Goal: Transaction & Acquisition: Obtain resource

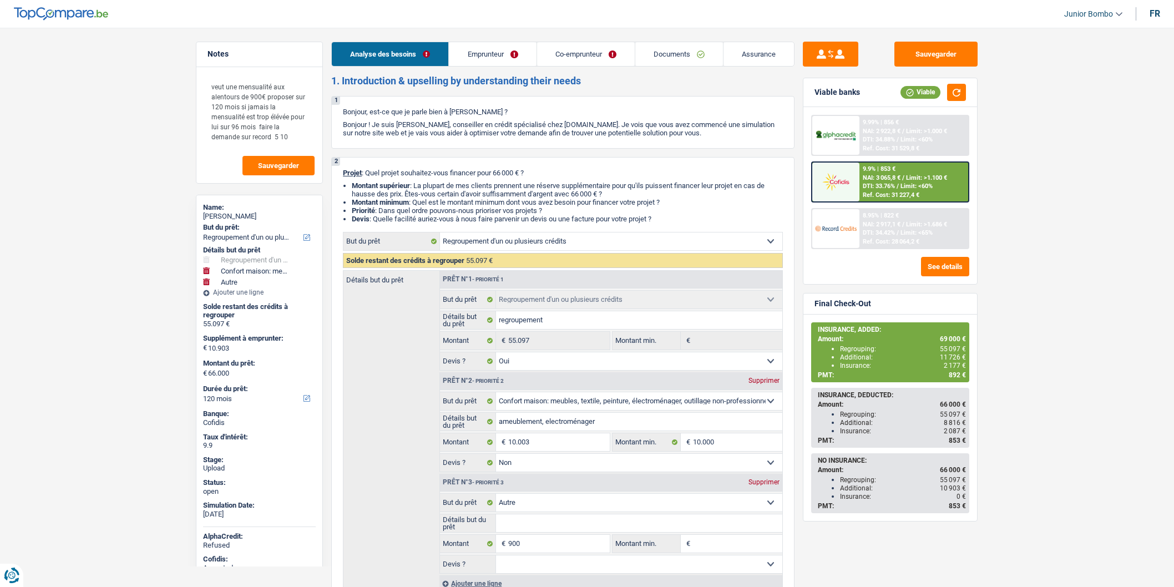
select select "refinancing"
select select "household"
select select "other"
select select "120"
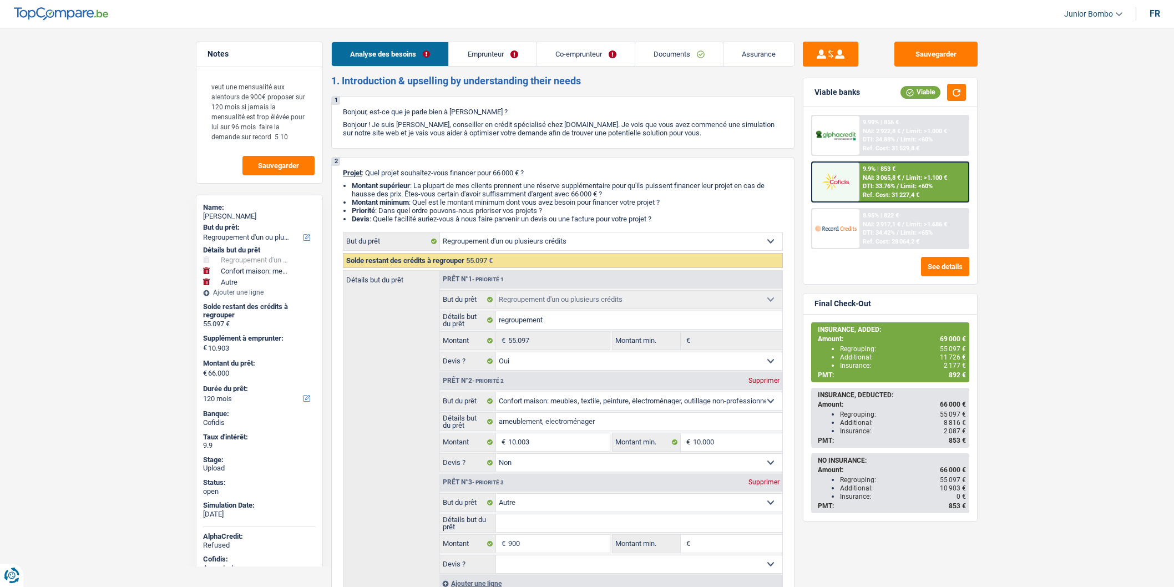
select select "refinancing"
select select "yes"
select select "household"
select select "false"
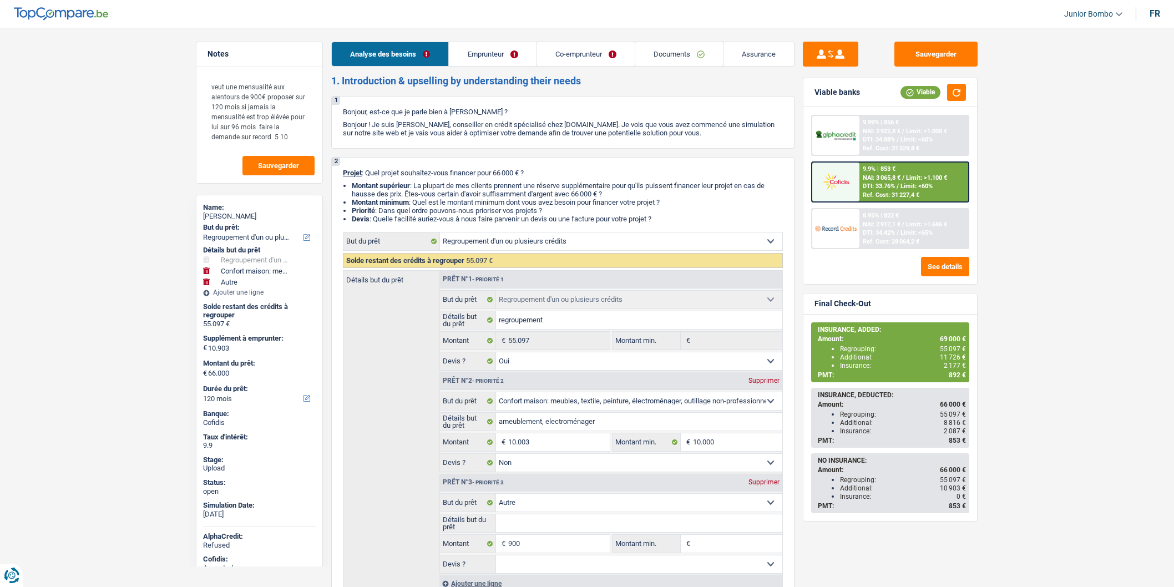
select select "other"
select select "120"
select select "worker"
select select "netSalary"
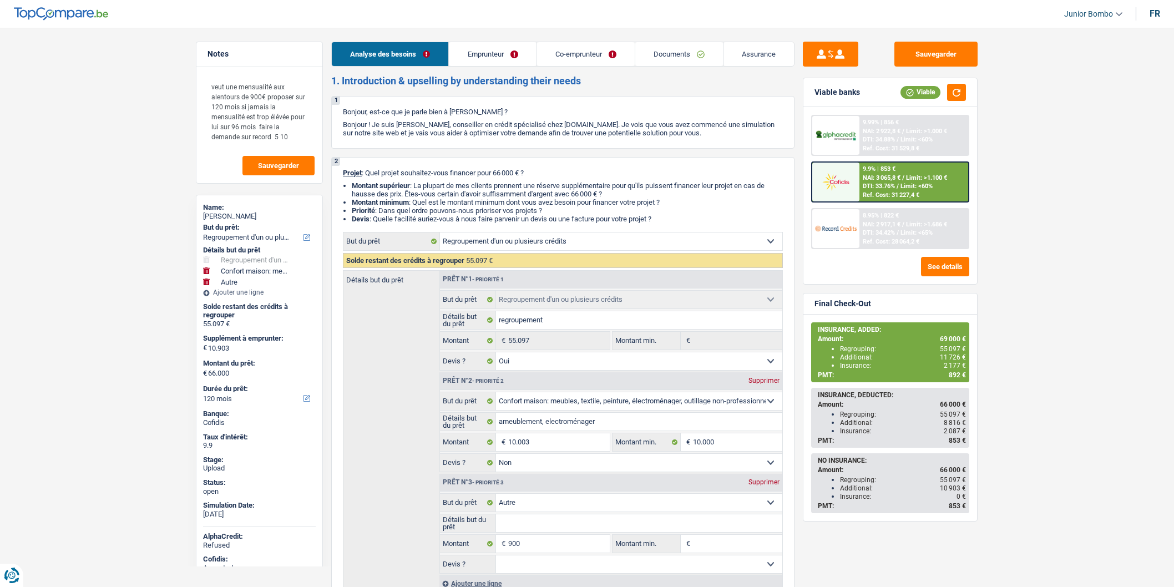
select select "familyAllowances"
select select "netSalary"
select select "mealVouchers"
select select "familyAllowances"
select select "ownerWithMortgage"
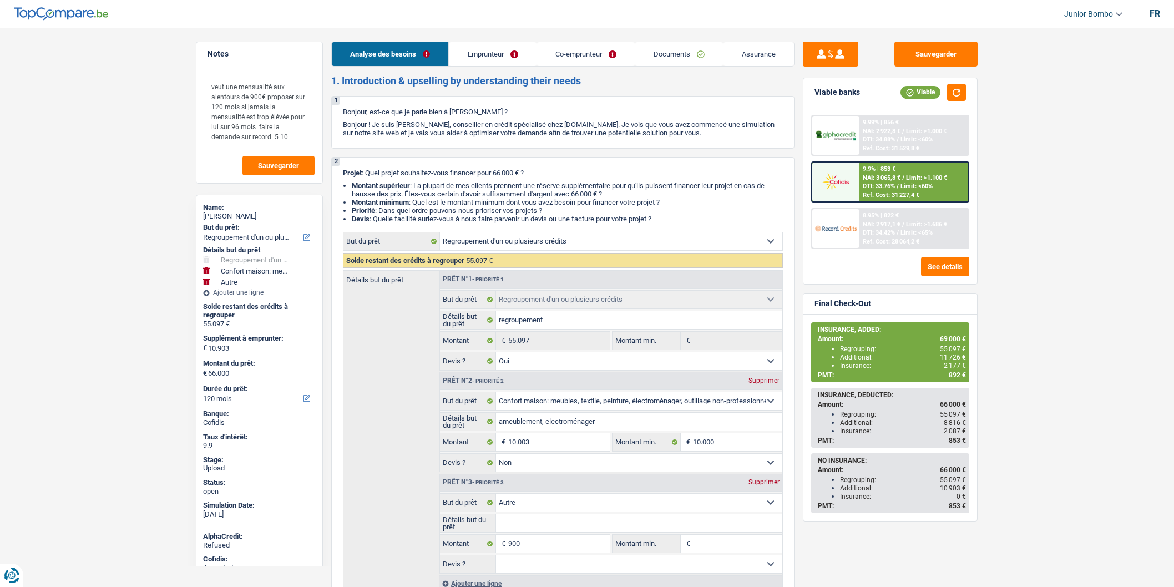
select select "mortgage"
select select "420"
select select "renovationLoan"
select select "84"
select select "personalLoan"
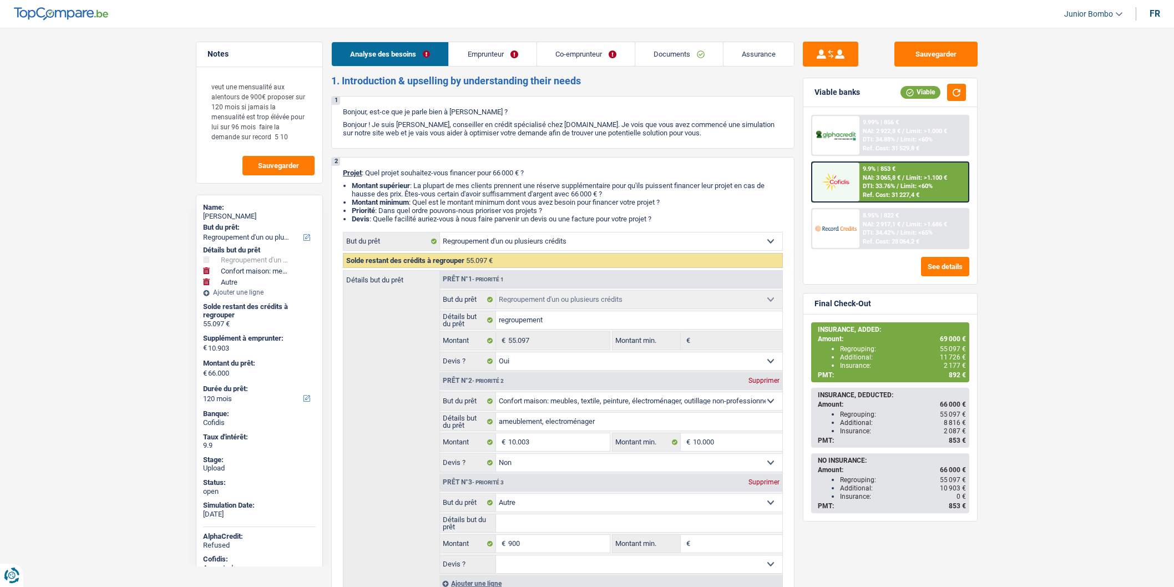
select select "homeFurnishingOrRelocation"
select select "60"
select select "personalLoan"
select select "other"
select select "48"
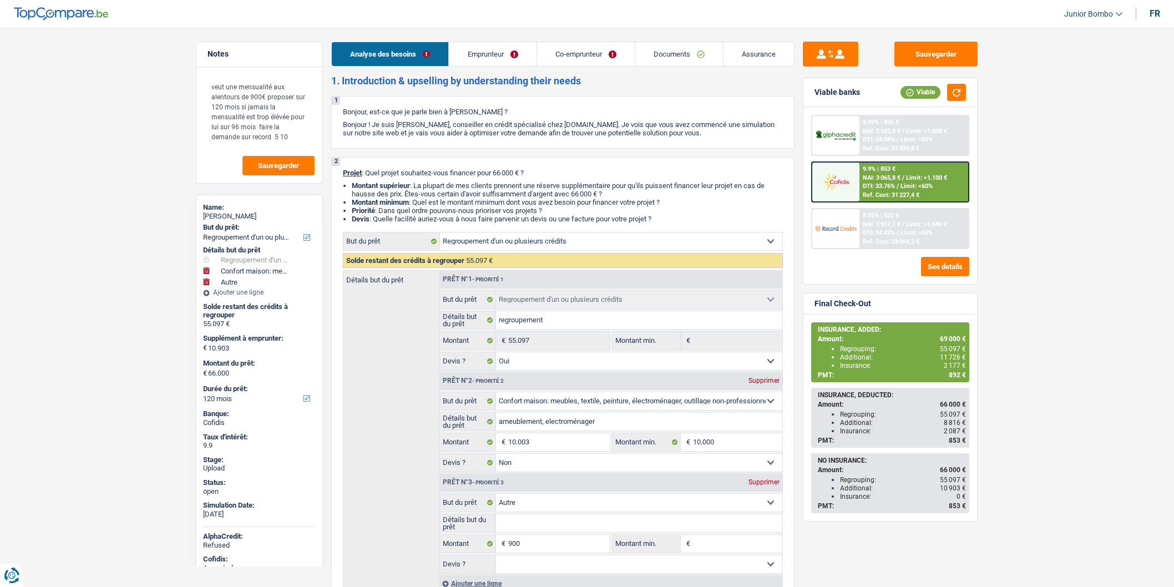
select select "refinancing"
select select "yes"
select select "household"
select select "false"
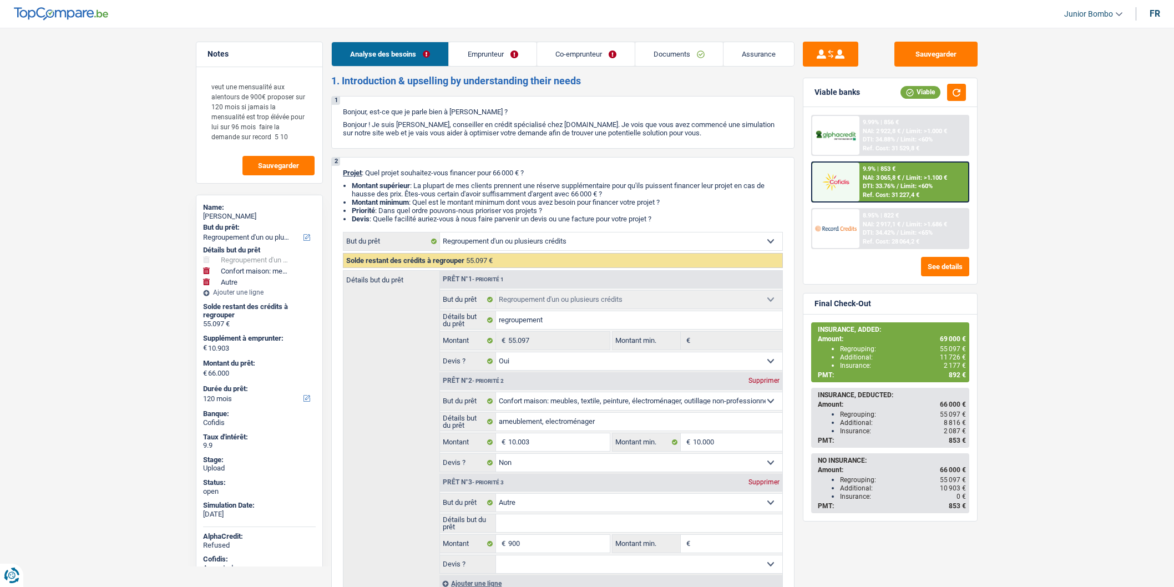
select select "other"
select select "120"
click at [873, 183] on span "DTI: 33.76%" at bounding box center [879, 186] width 32 height 7
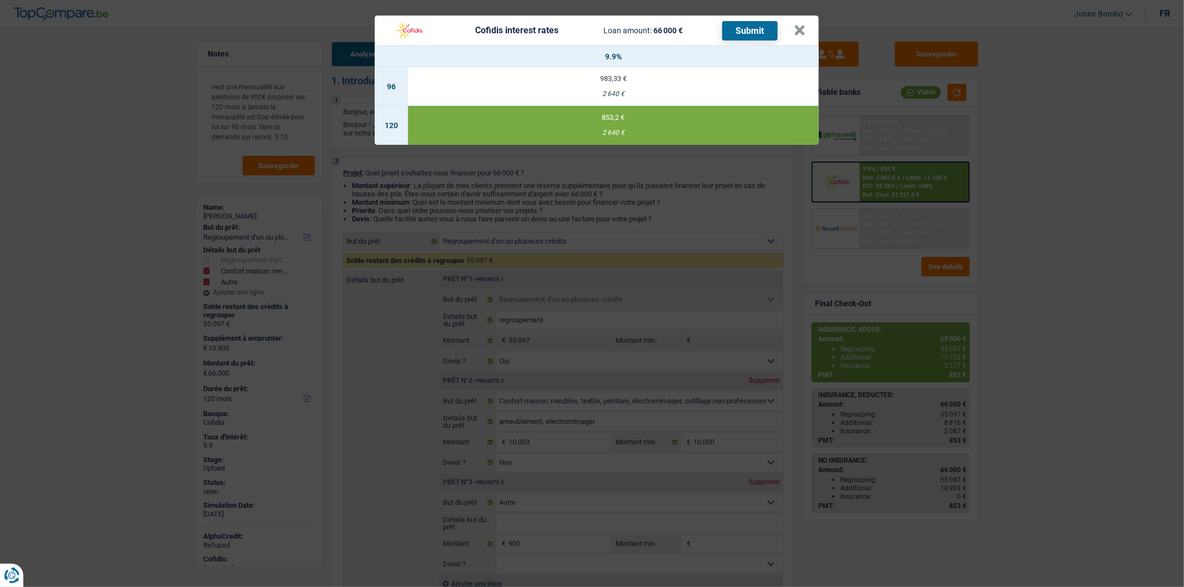
click at [873, 181] on div "Cofidis interest rates Loan amount: 66 000 € Submit × 9.9% 96 983,33 € 2 640 € …" at bounding box center [592, 293] width 1184 height 587
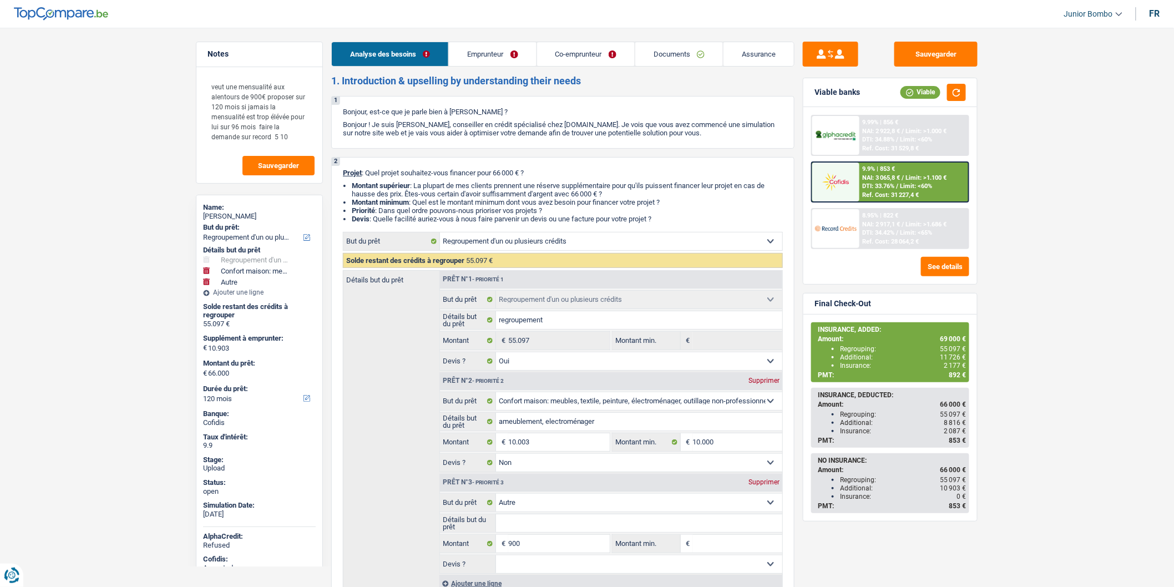
click at [907, 183] on span "Limit: <60%" at bounding box center [917, 186] width 32 height 7
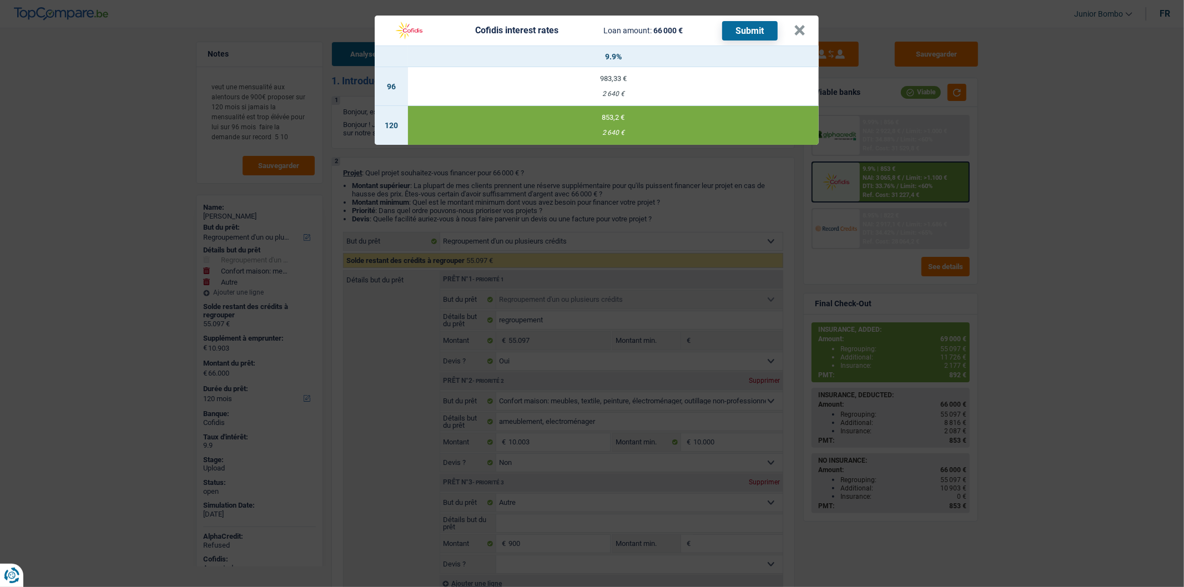
click at [885, 173] on div "Cofidis interest rates Loan amount: 66 000 € Submit × 9.9% 96 983,33 € 2 640 € …" at bounding box center [592, 293] width 1184 height 587
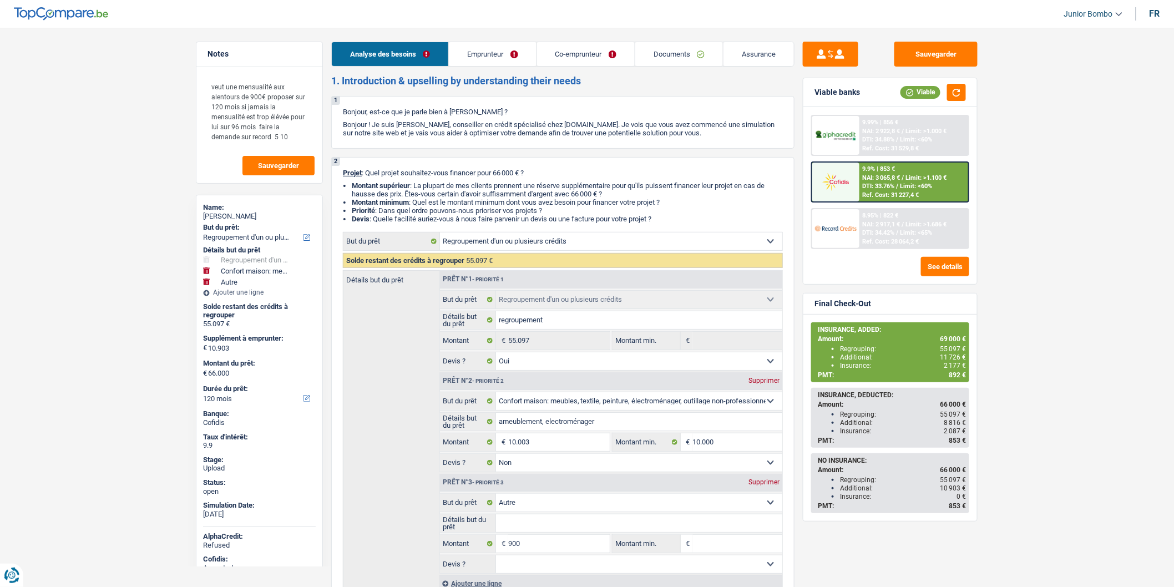
click at [748, 47] on link "Assurance" at bounding box center [759, 54] width 70 height 24
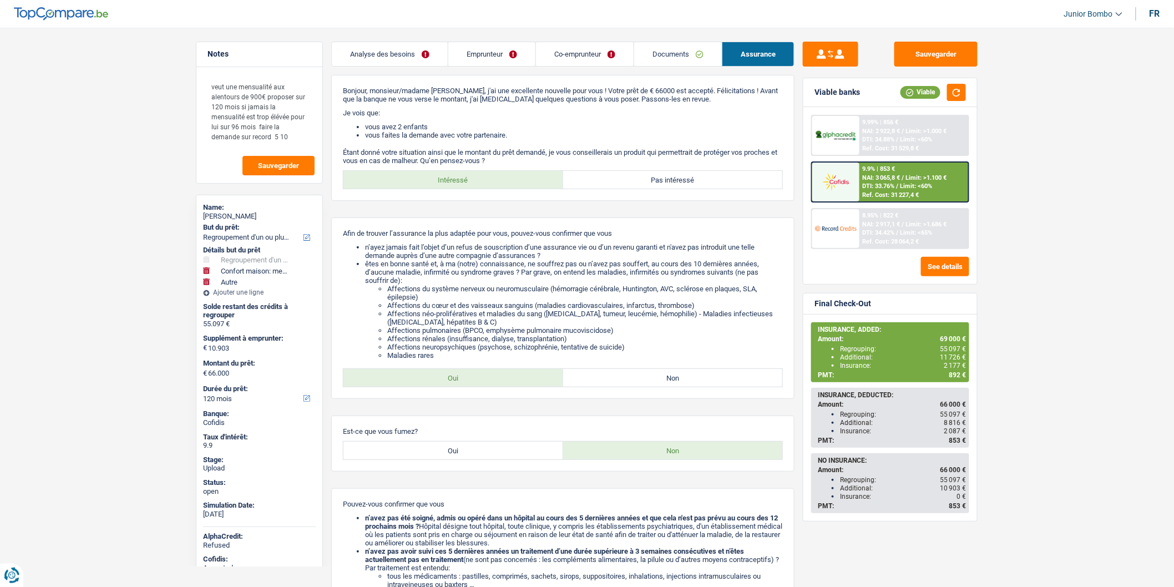
click at [405, 53] on link "Analyse des besoins" at bounding box center [390, 54] width 116 height 24
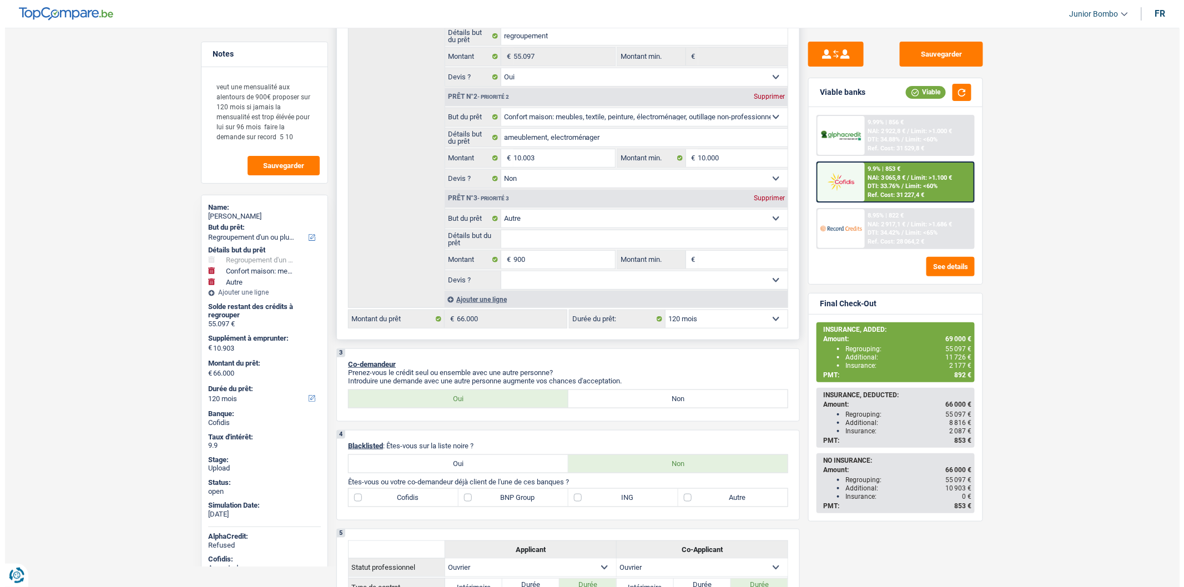
scroll to position [287, 0]
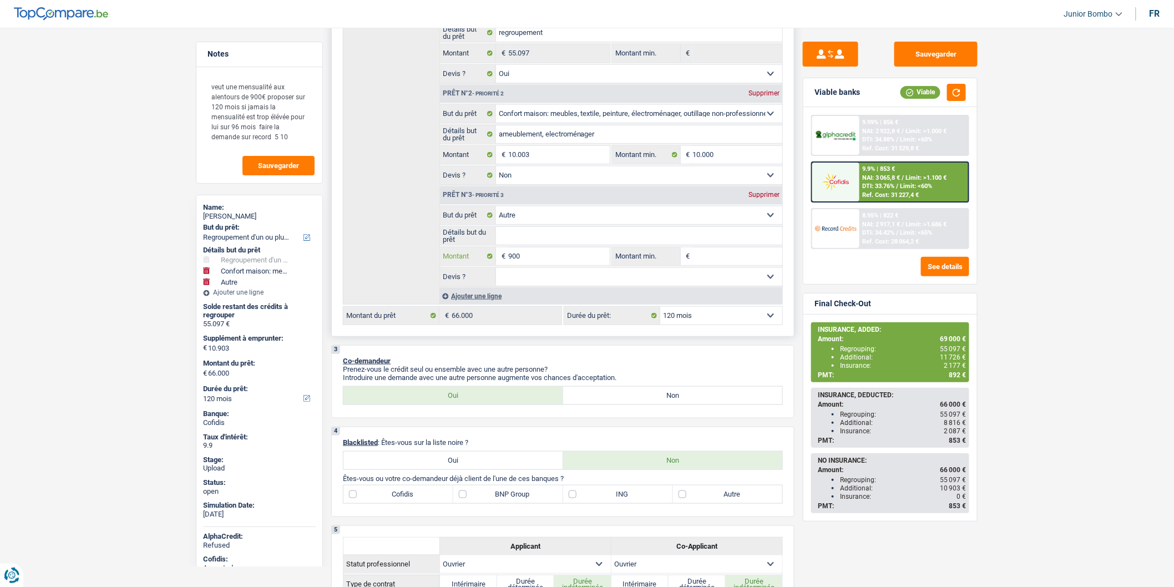
click at [508, 261] on input "900" at bounding box center [559, 256] width 102 height 18
type input "3.900"
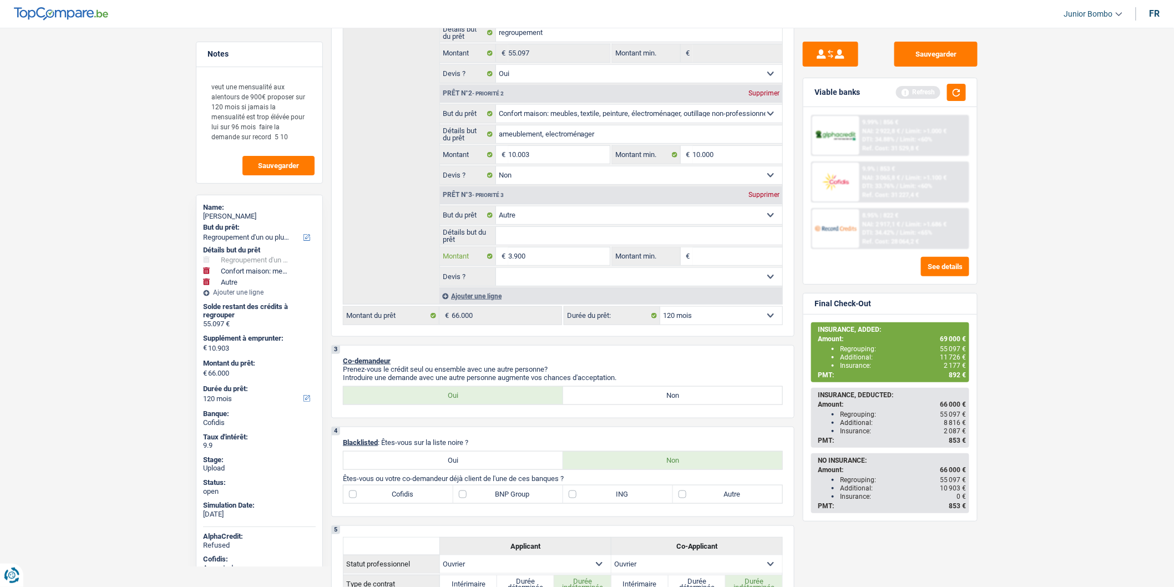
type input "3.900"
type input "13.903"
type input "69.000"
select select "144"
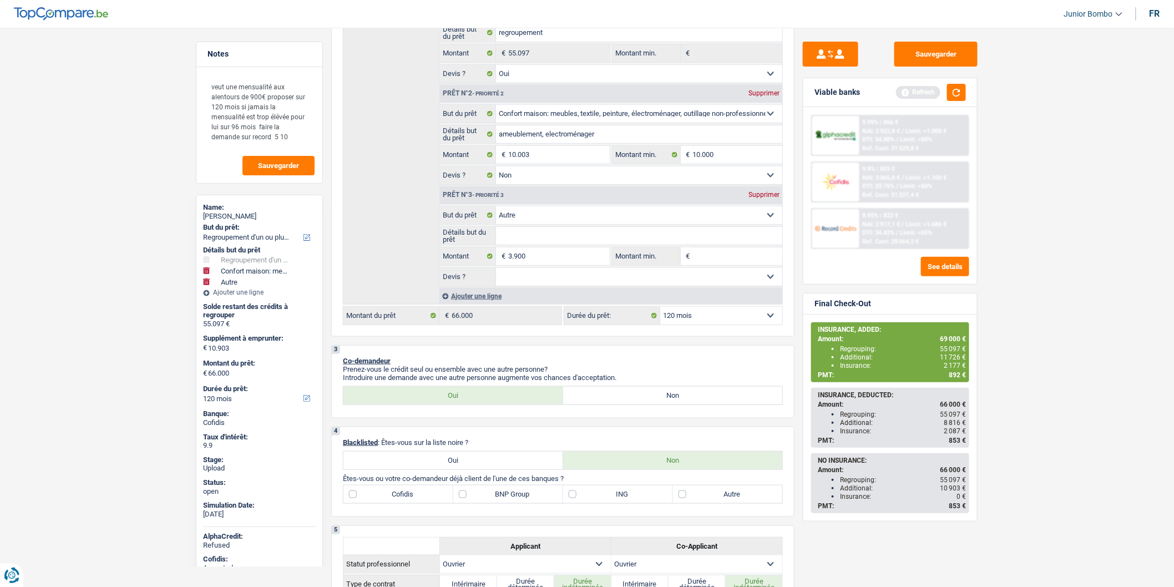
type input "69.000"
select select "144"
type input "69.000"
select select "144"
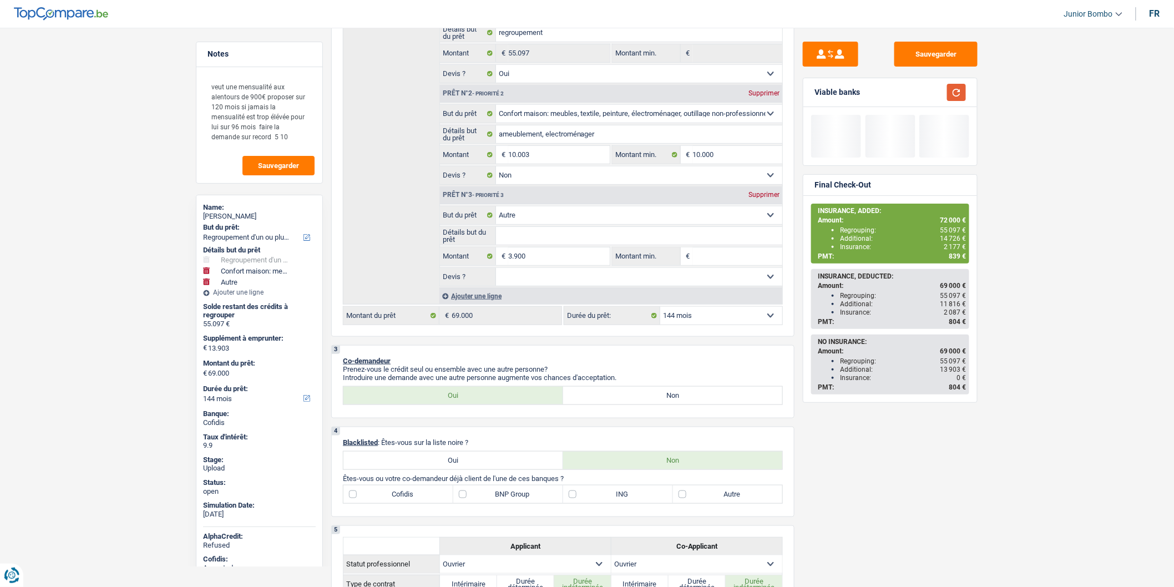
click at [959, 97] on button "button" at bounding box center [956, 92] width 19 height 17
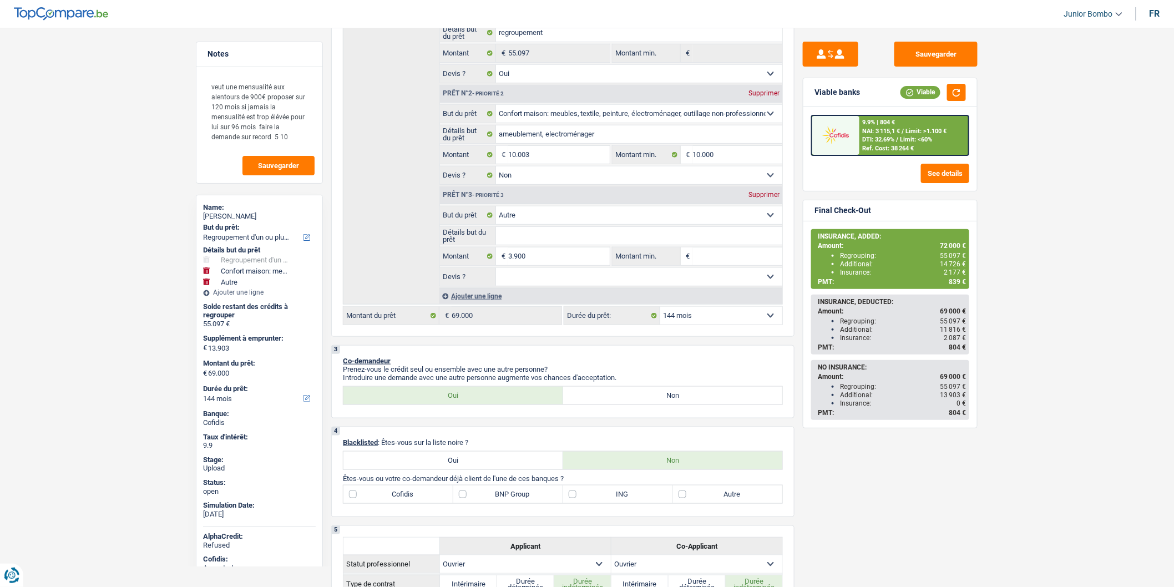
click at [876, 146] on div "Ref. Cost: 38 264 €" at bounding box center [889, 148] width 52 height 7
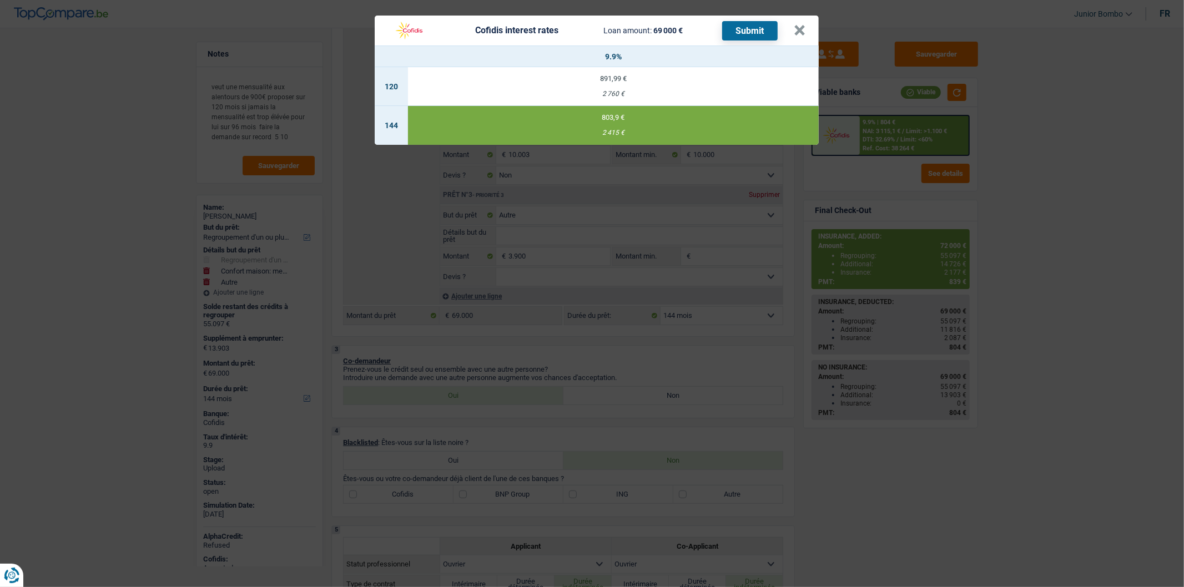
click at [629, 78] on div "891,99 €" at bounding box center [613, 78] width 411 height 7
select select "120"
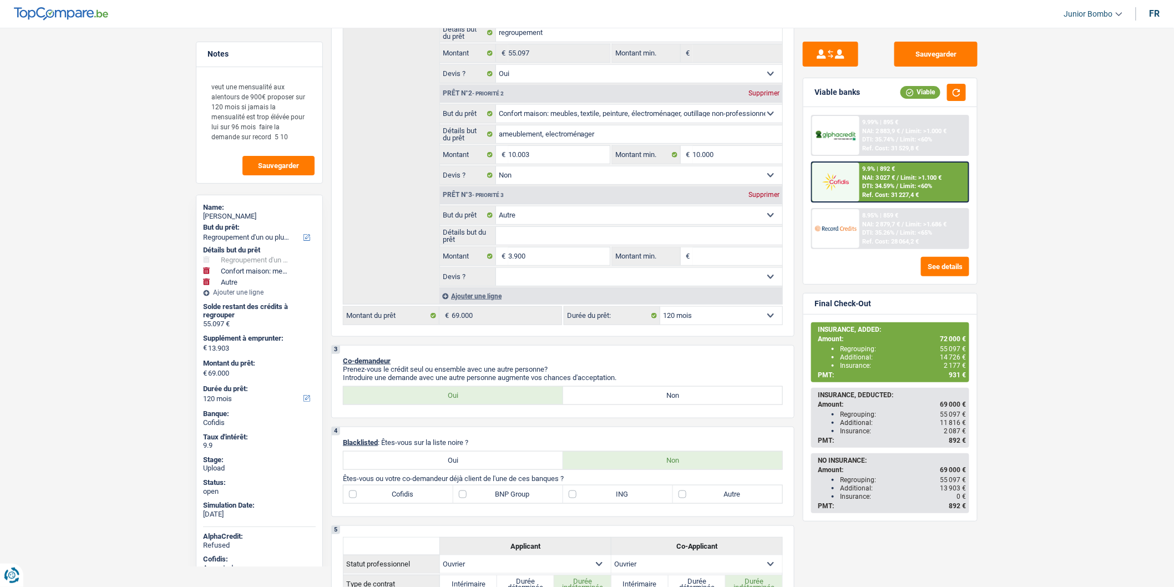
click at [879, 183] on span "DTI: 34.59%" at bounding box center [879, 186] width 32 height 7
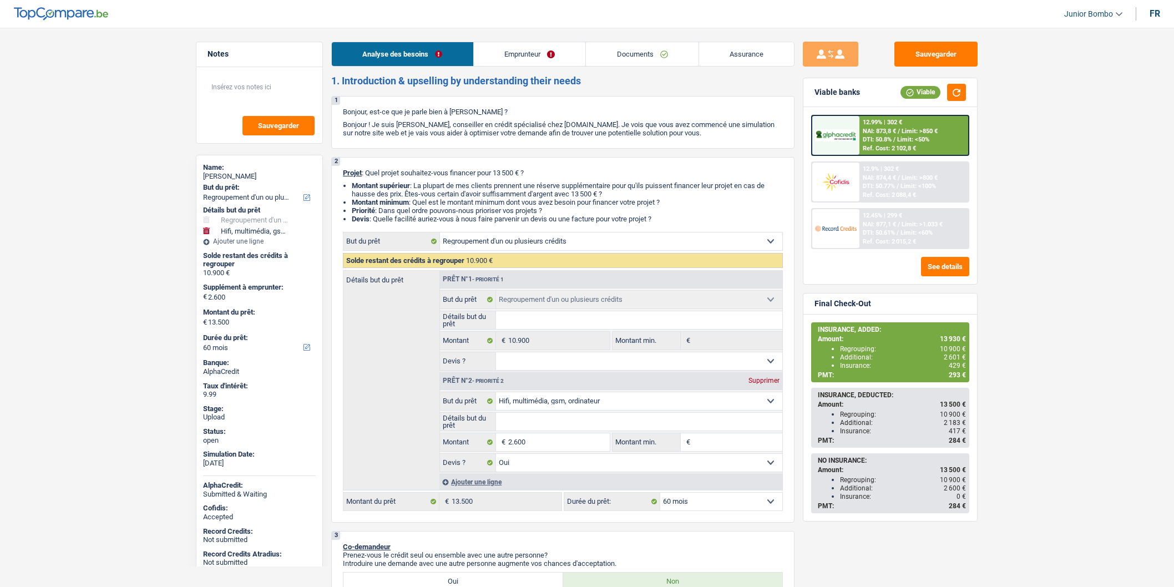
select select "refinancing"
select select "tech"
select select "60"
select select "refinancing"
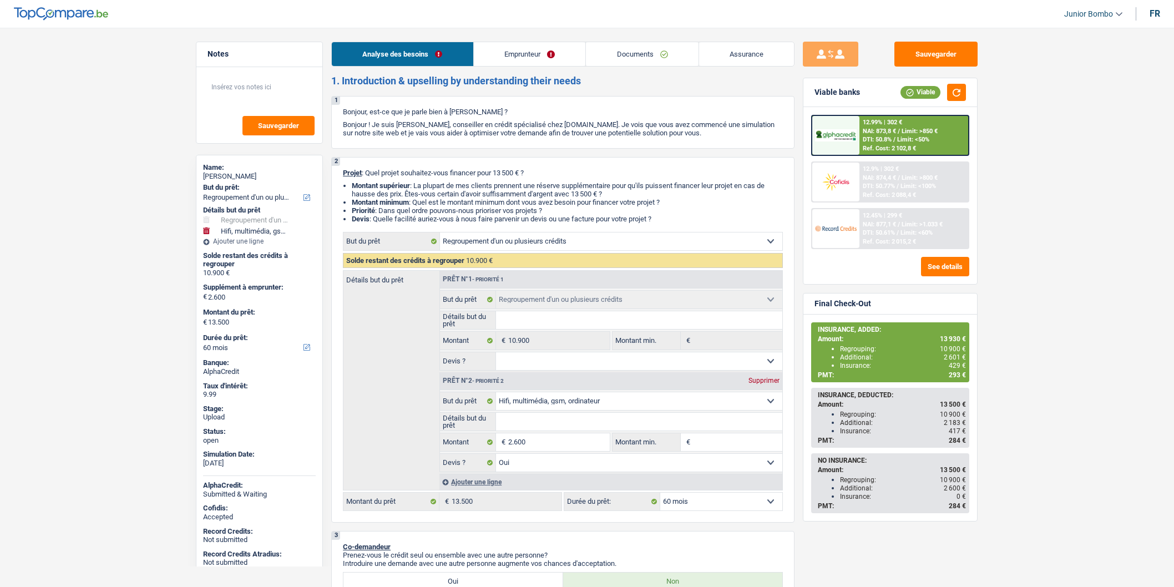
select select "refinancing"
select select "tech"
select select "yes"
select select "60"
select select "mutuality"
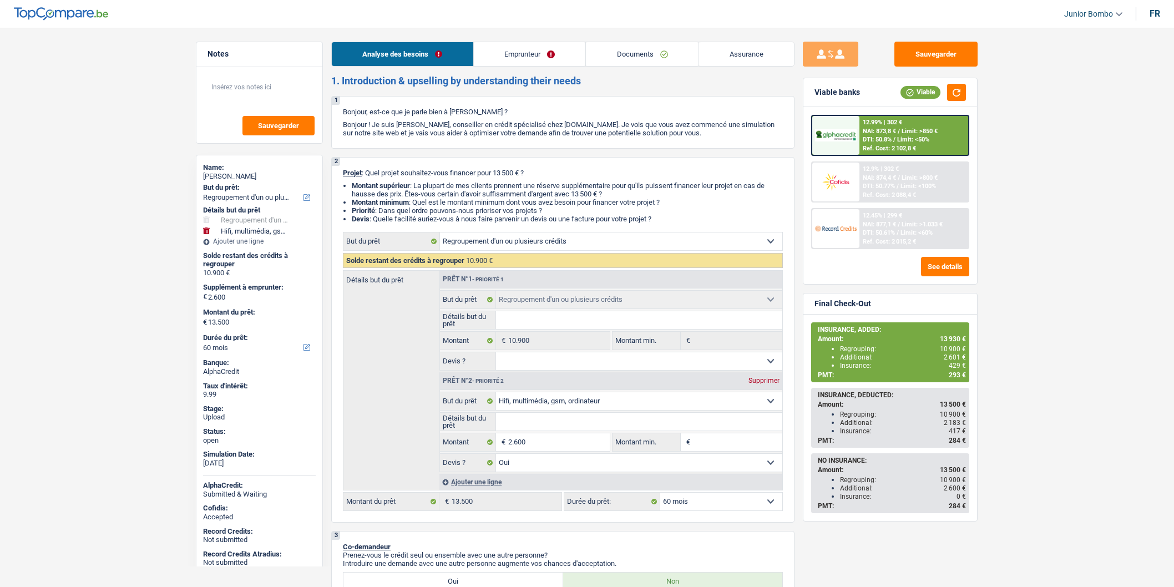
select select "mutualityIndemnity"
select select "rents"
select select "creditConsolidation"
select select "48"
select select "cardOrCredit"
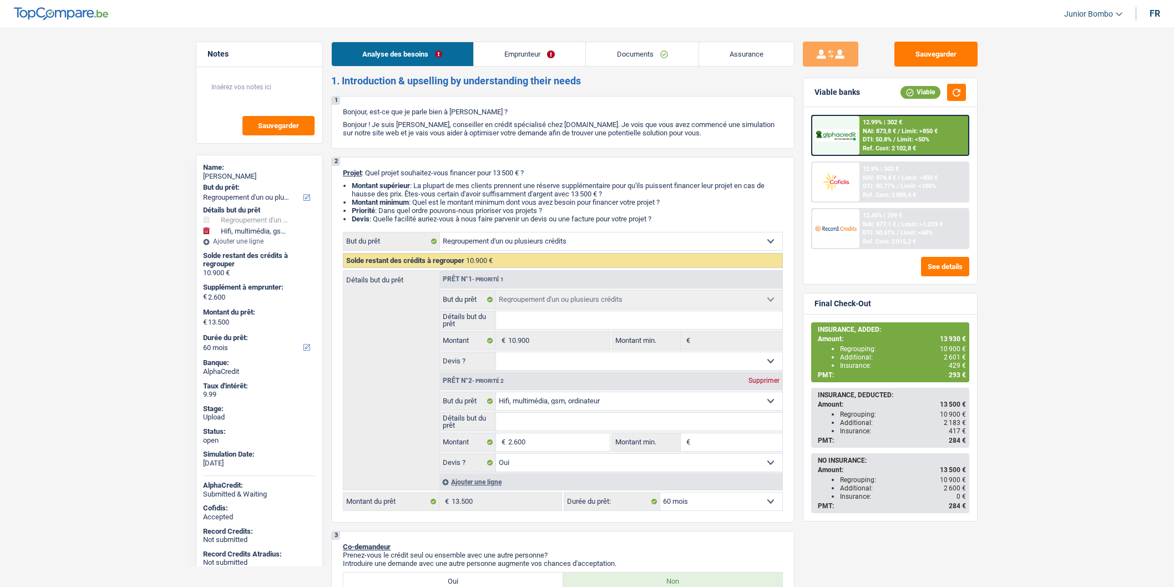
select select "cardOrCredit"
select select "refinancing"
select select "tech"
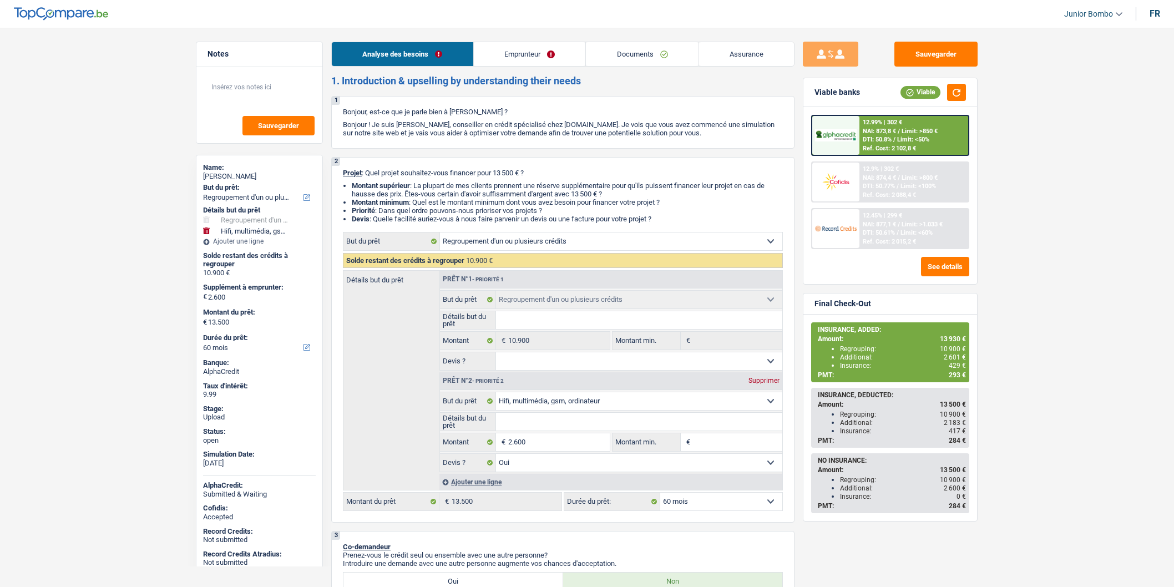
select select "yes"
select select "60"
click at [873, 172] on div "12.9% | 302 € NAI: 874,4 € / Limit: >800 € DTI: 50.77% / Limit: <100% Ref. Cost…" at bounding box center [913, 182] width 109 height 39
